Goal: Task Accomplishment & Management: Complete application form

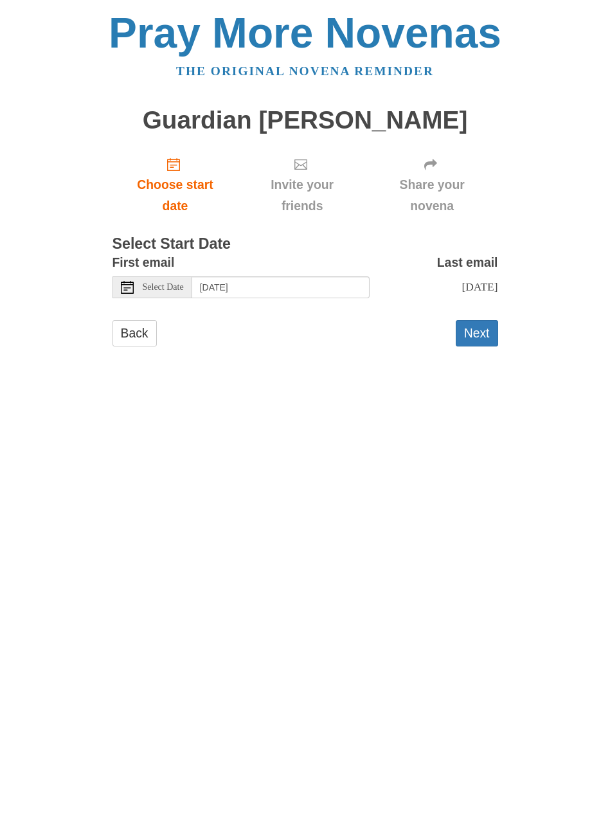
click at [480, 334] on button "Next" at bounding box center [477, 333] width 42 height 26
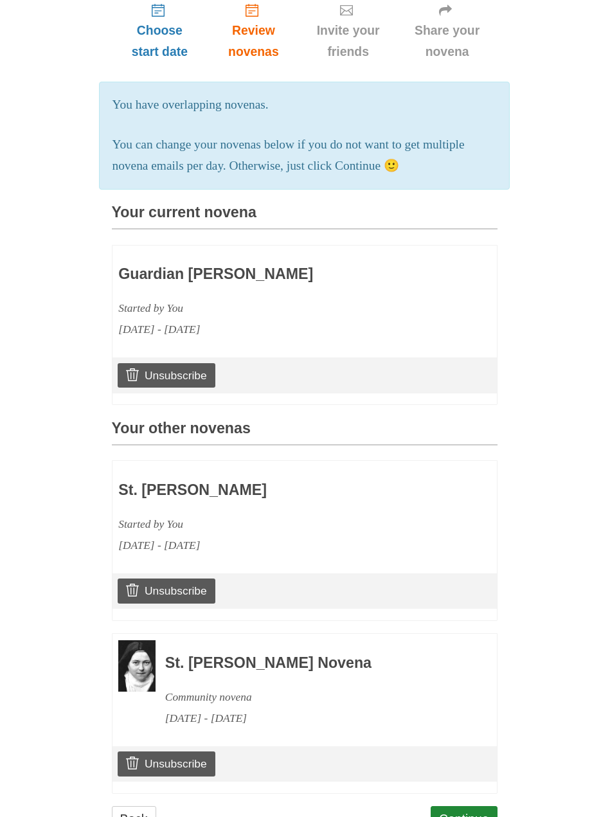
scroll to position [175, 0]
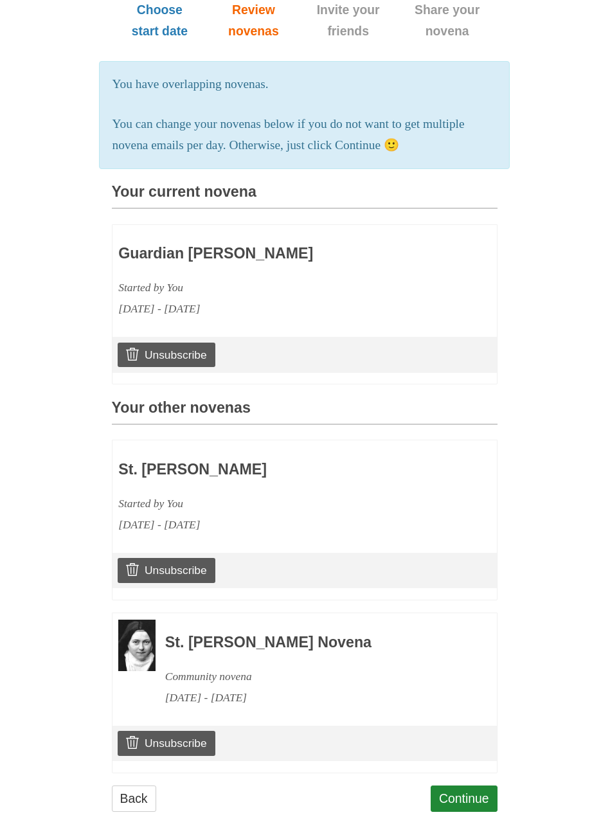
click at [134, 795] on link "Back" at bounding box center [135, 799] width 44 height 26
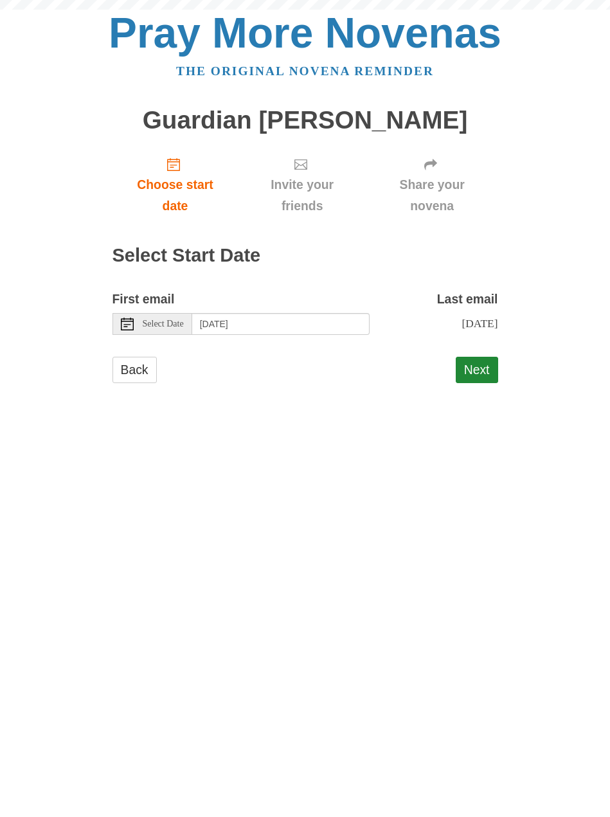
scroll to position [1, 0]
click at [137, 368] on link "Back" at bounding box center [135, 370] width 44 height 26
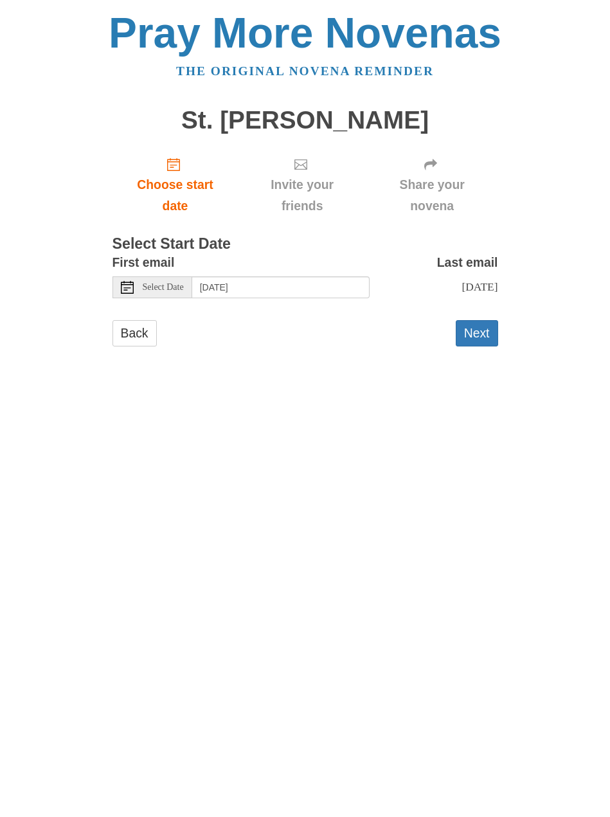
click at [482, 341] on button "Next" at bounding box center [477, 333] width 42 height 26
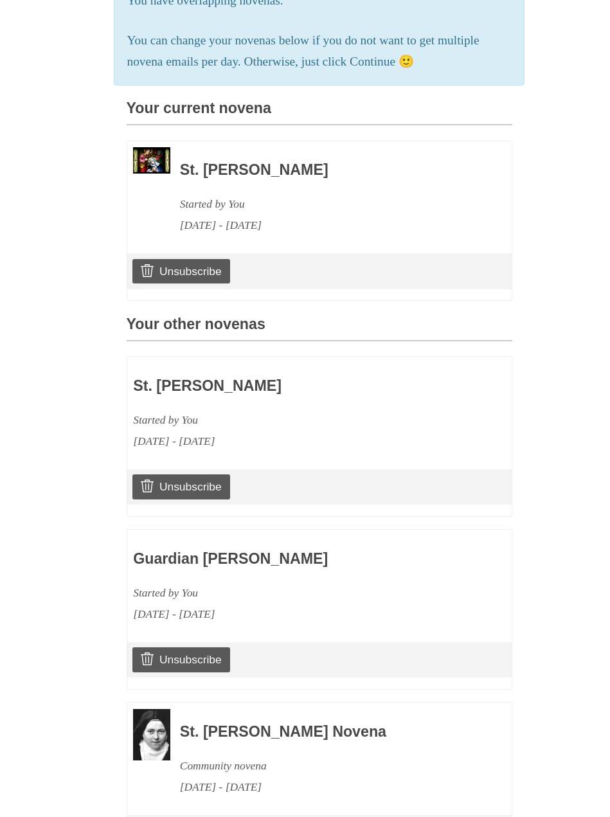
scroll to position [347, 0]
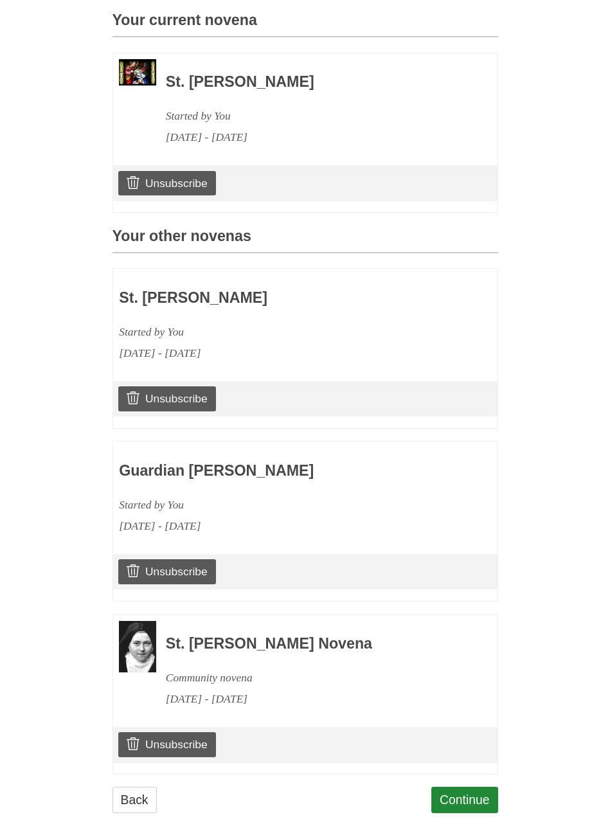
click at [137, 796] on link "Back" at bounding box center [135, 800] width 44 height 26
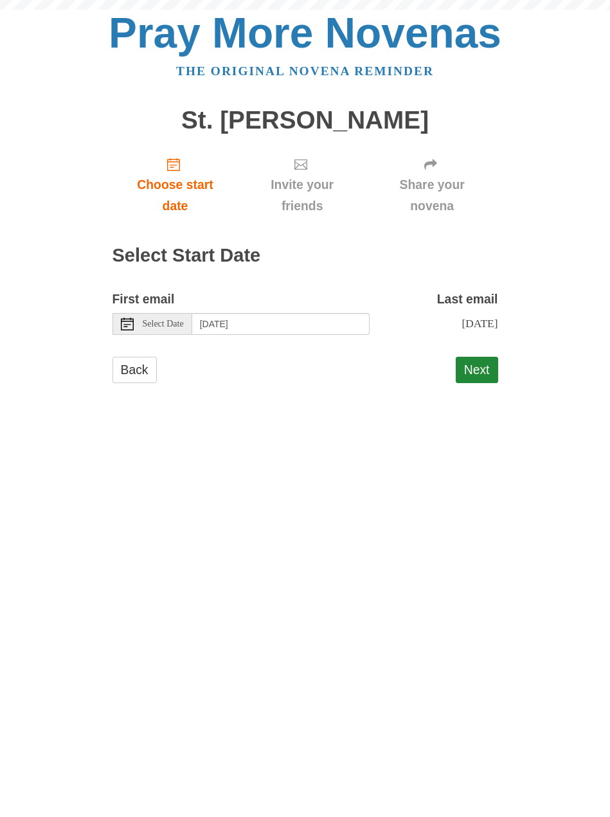
scroll to position [1, 0]
click at [140, 372] on link "Back" at bounding box center [135, 370] width 44 height 26
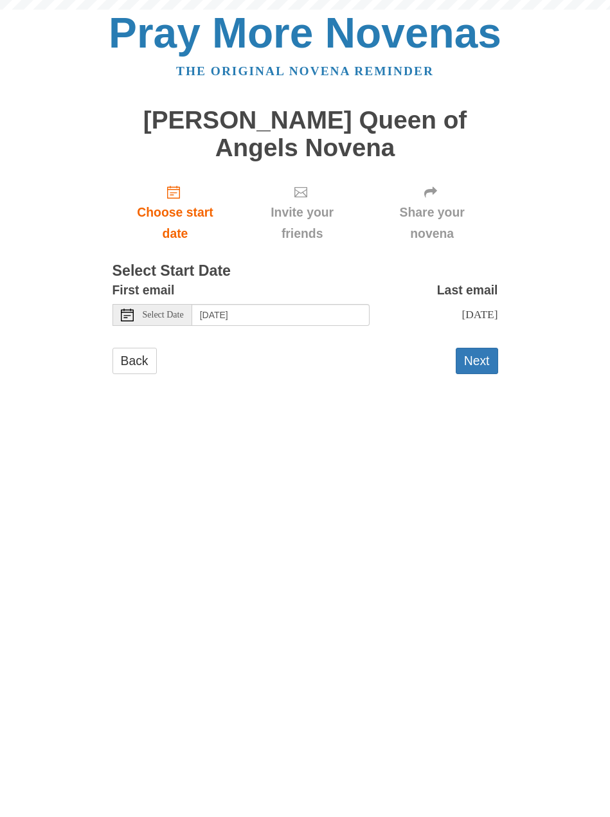
scroll to position [1, 0]
click at [482, 348] on button "Next" at bounding box center [477, 361] width 42 height 26
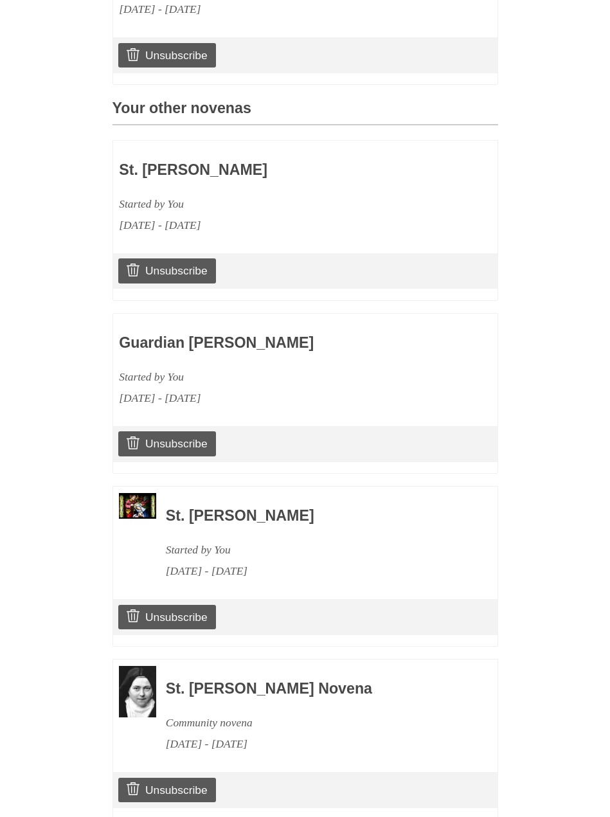
scroll to position [518, 0]
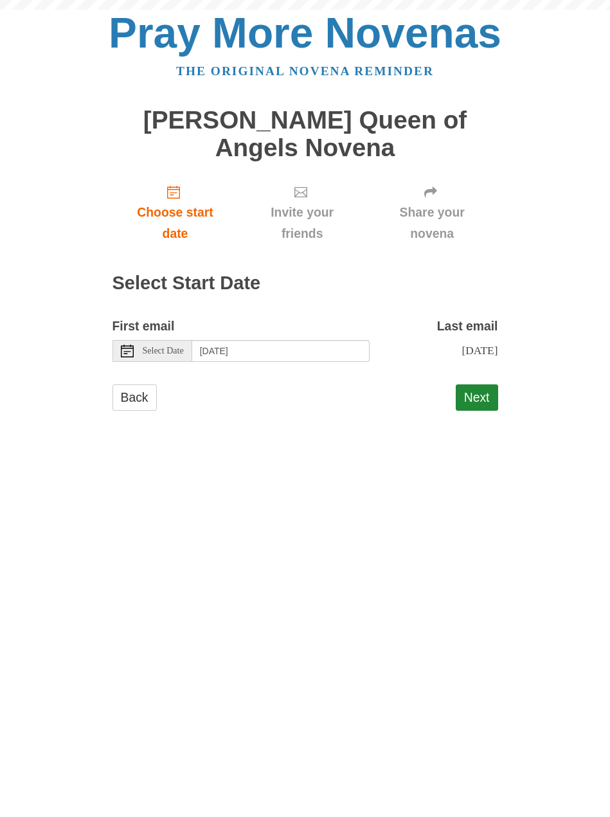
scroll to position [1, 0]
click at [142, 384] on link "Back" at bounding box center [135, 397] width 44 height 26
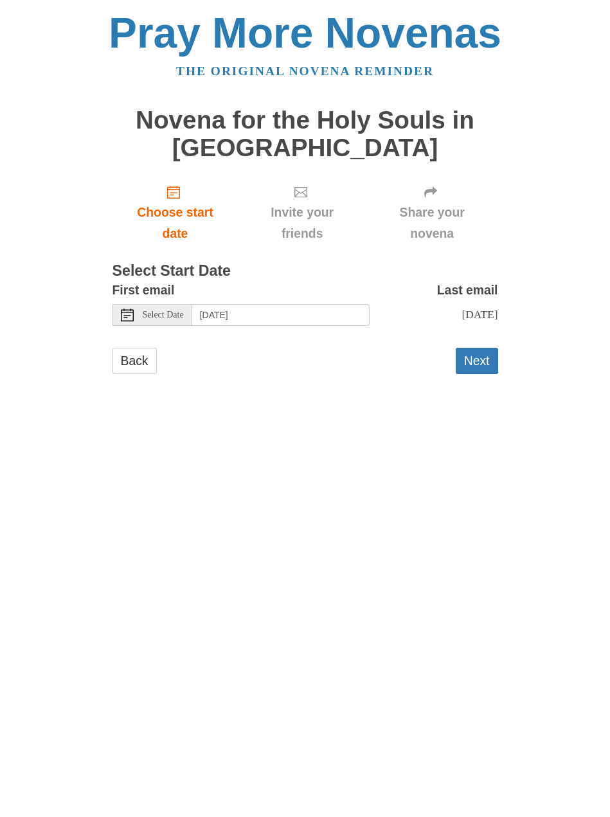
click at [482, 365] on button "Next" at bounding box center [477, 361] width 42 height 26
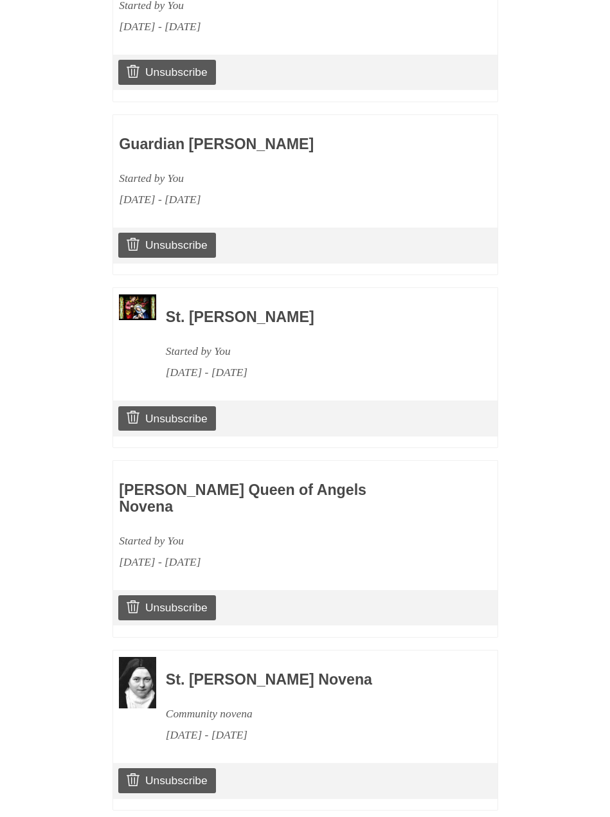
scroll to position [716, 0]
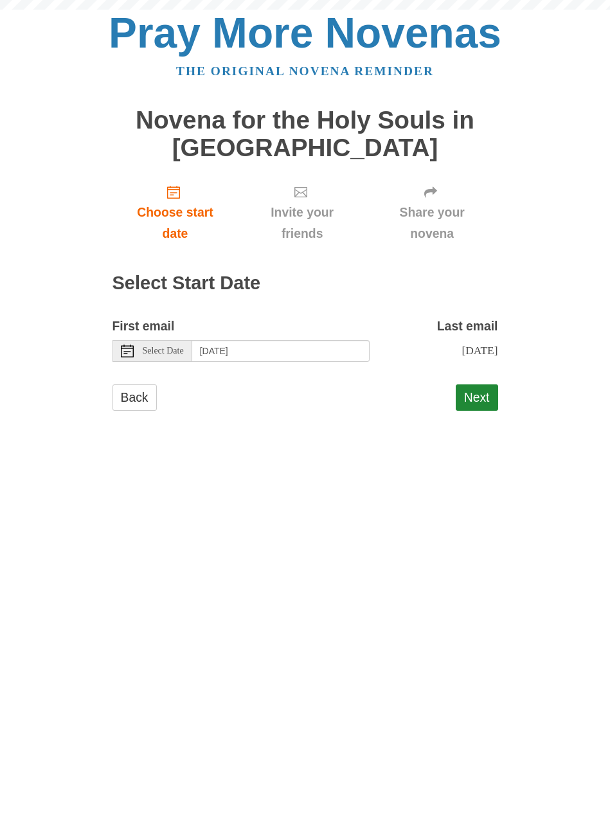
scroll to position [1, 0]
click at [140, 400] on link "Back" at bounding box center [135, 397] width 44 height 26
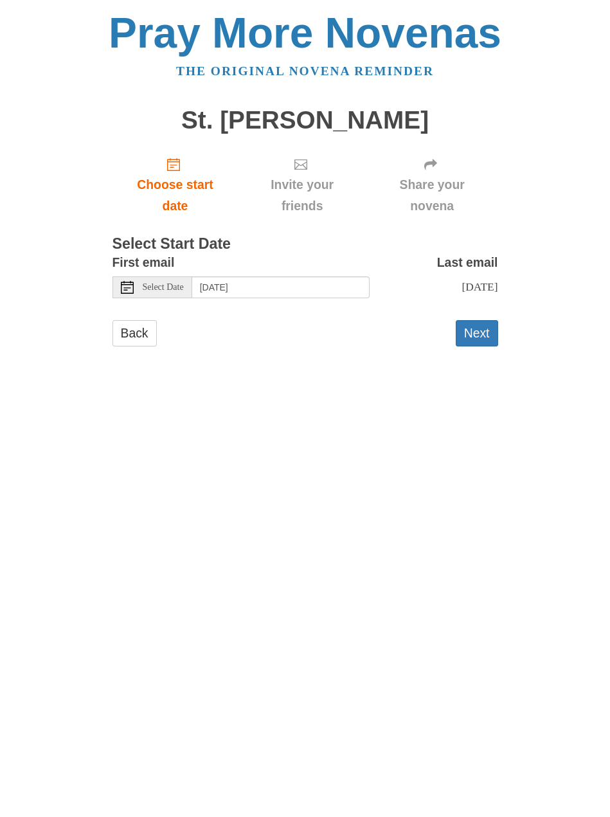
click at [477, 338] on button "Next" at bounding box center [477, 333] width 42 height 26
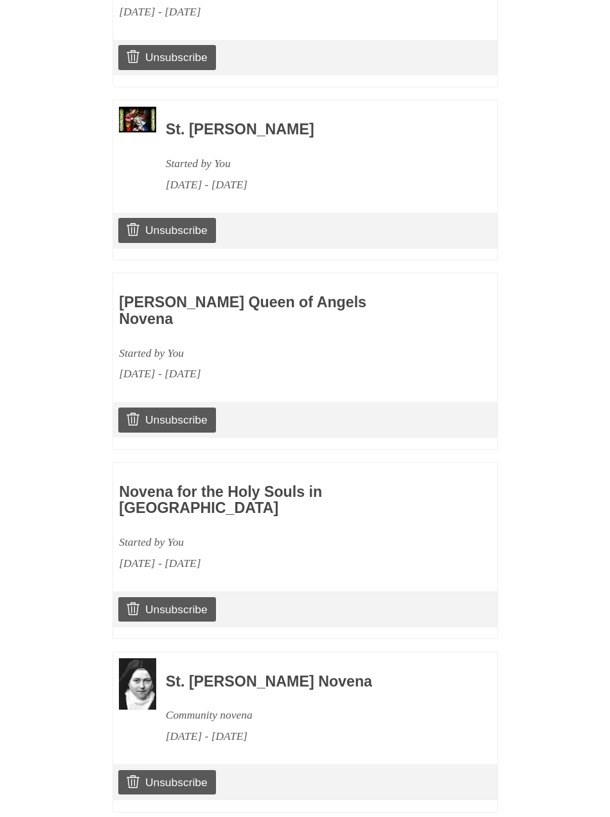
scroll to position [860, 0]
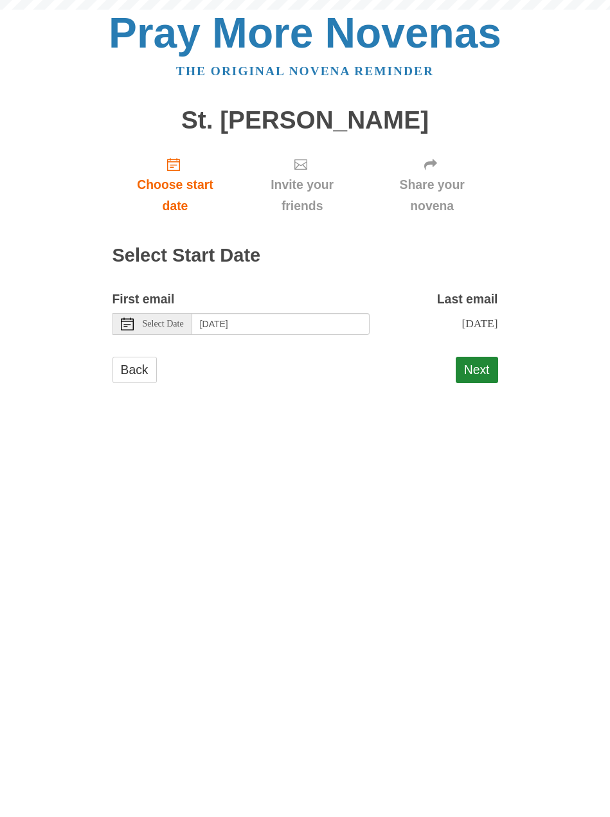
scroll to position [1, 0]
click at [138, 372] on link "Back" at bounding box center [135, 370] width 44 height 26
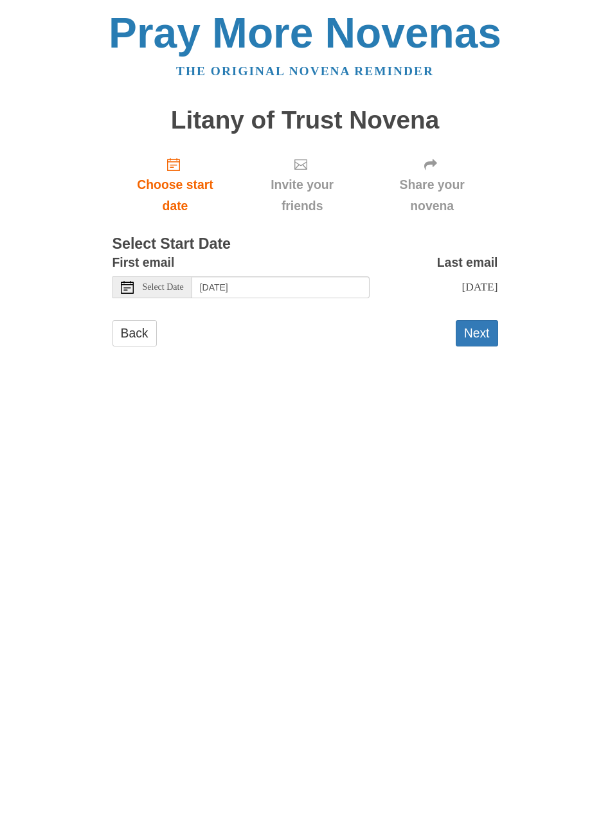
click at [485, 338] on button "Next" at bounding box center [477, 333] width 42 height 26
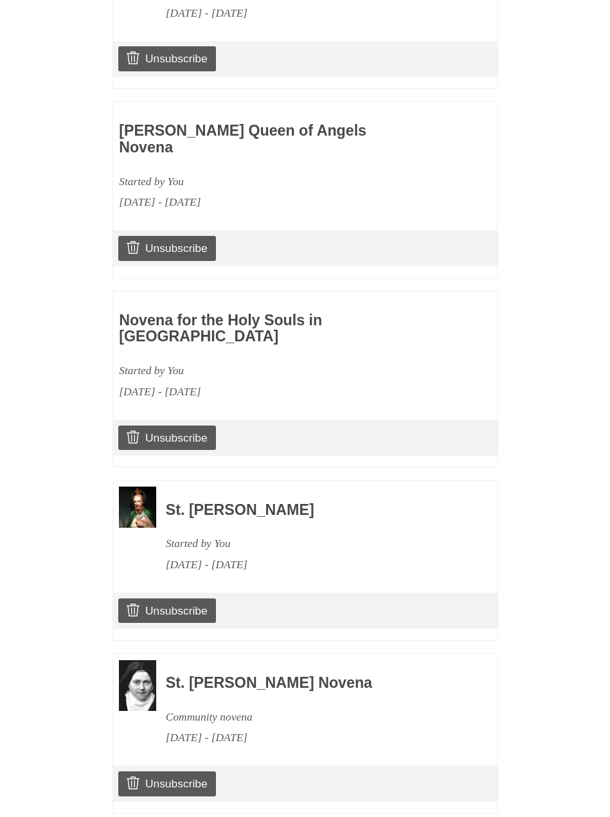
scroll to position [1031, 0]
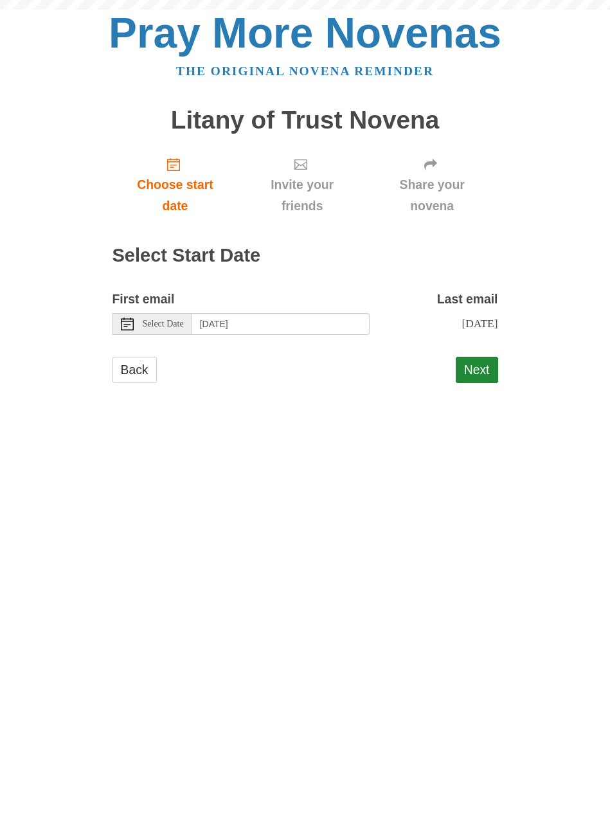
scroll to position [1, 0]
click at [134, 367] on link "Back" at bounding box center [135, 370] width 44 height 26
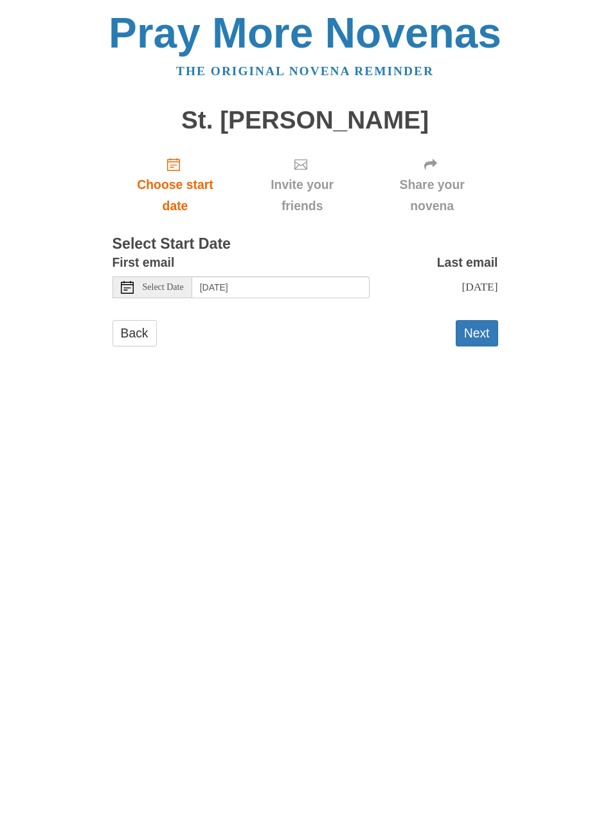
click at [481, 339] on button "Next" at bounding box center [477, 333] width 42 height 26
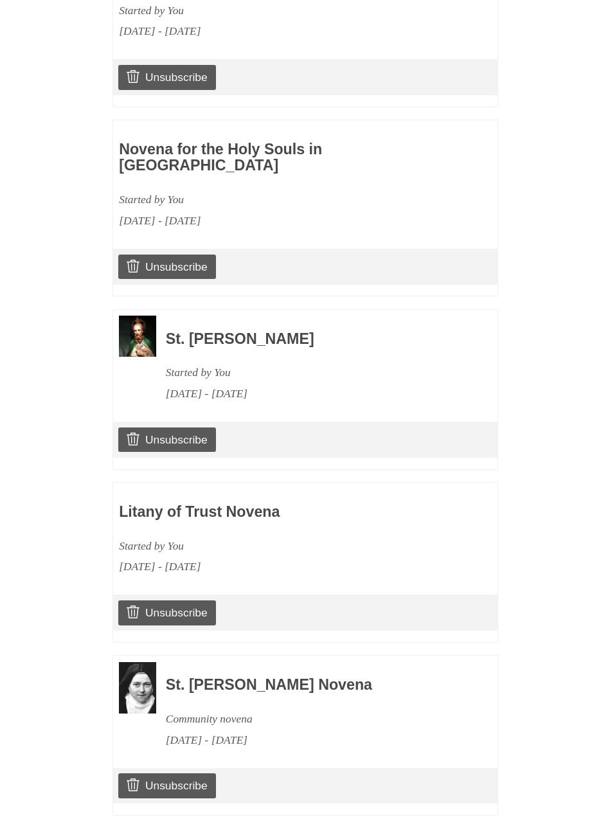
scroll to position [1203, 0]
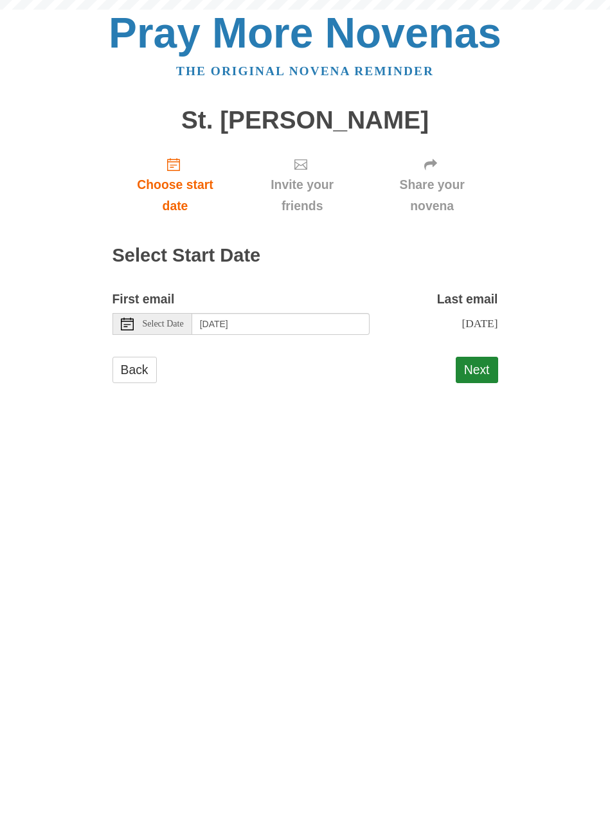
scroll to position [1, 0]
click at [141, 368] on link "Back" at bounding box center [135, 370] width 44 height 26
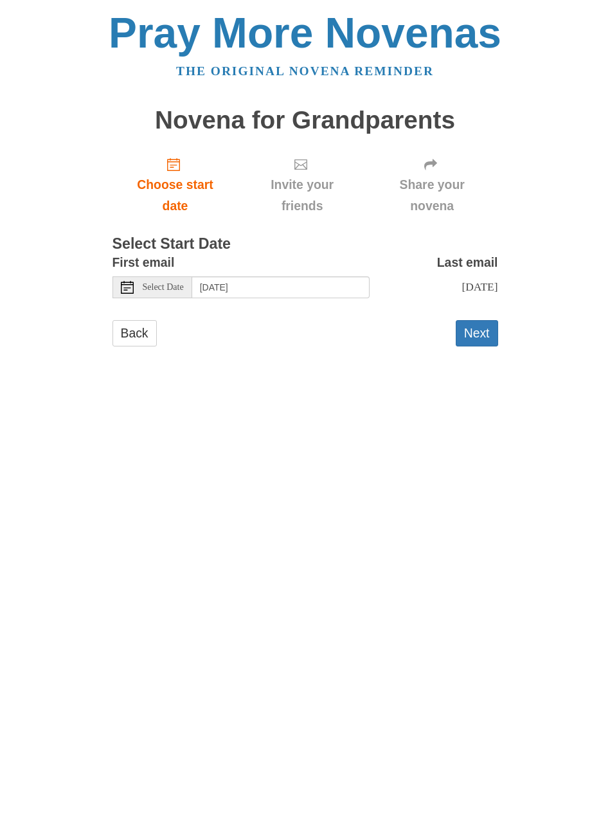
click at [484, 339] on button "Next" at bounding box center [477, 333] width 42 height 26
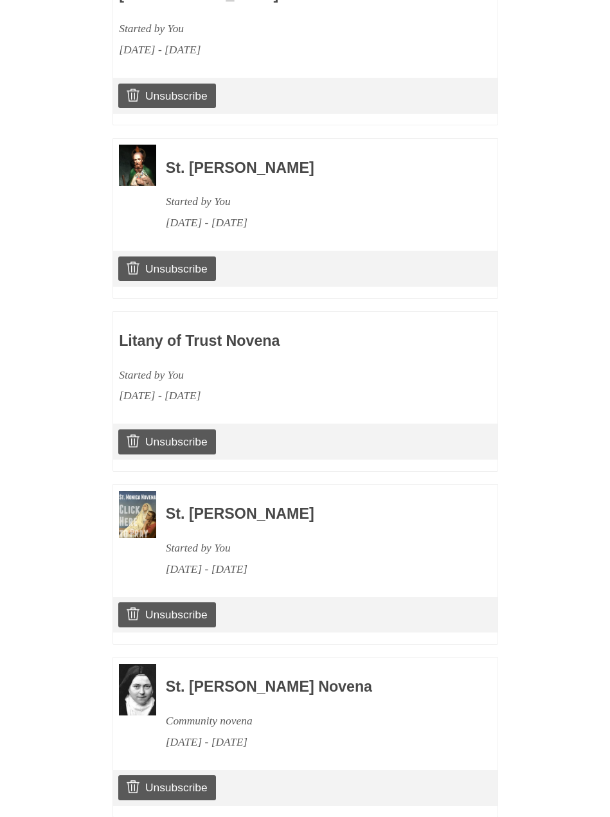
scroll to position [1374, 0]
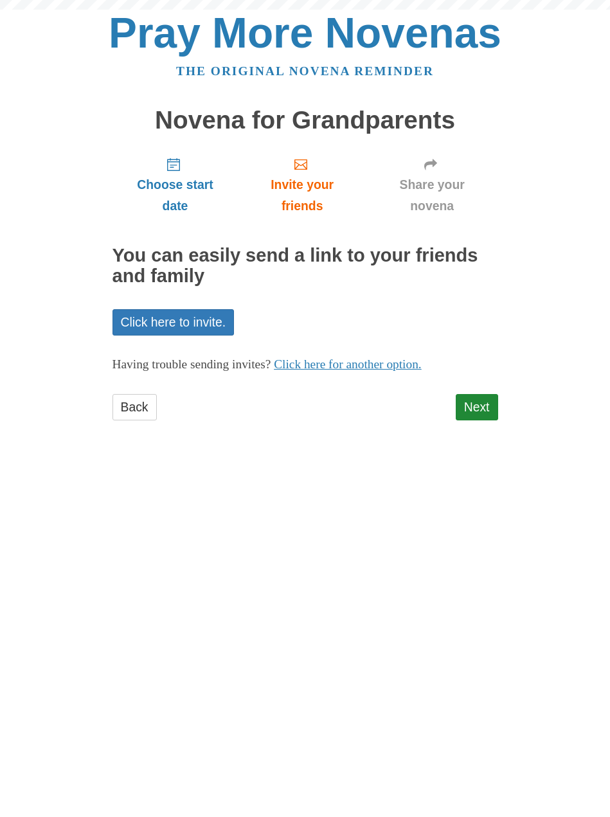
scroll to position [1, 0]
click at [477, 408] on link "Next" at bounding box center [477, 407] width 42 height 26
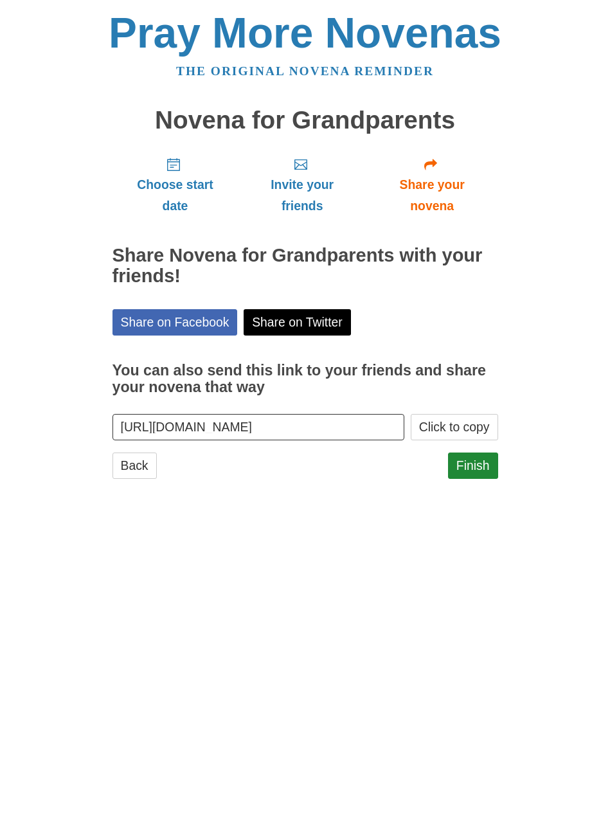
click at [473, 469] on link "Finish" at bounding box center [473, 466] width 50 height 26
